Goal: Information Seeking & Learning: Learn about a topic

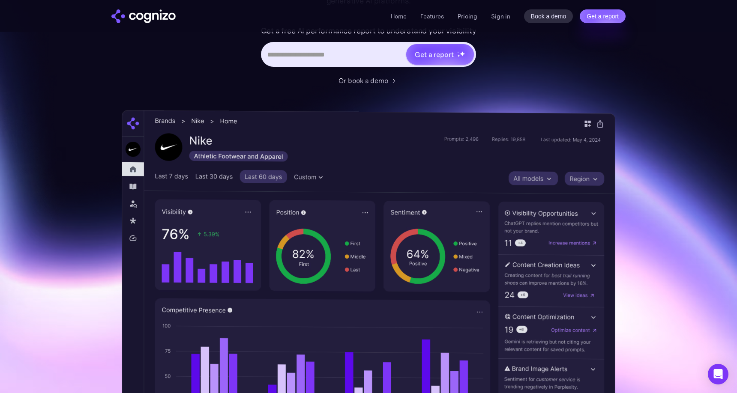
scroll to position [134, 0]
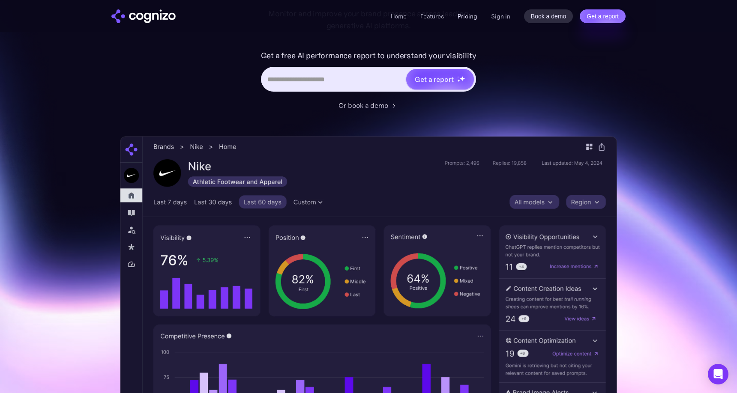
click at [471, 18] on link "Pricing" at bounding box center [468, 16] width 20 height 8
